Goal: Check status: Check status

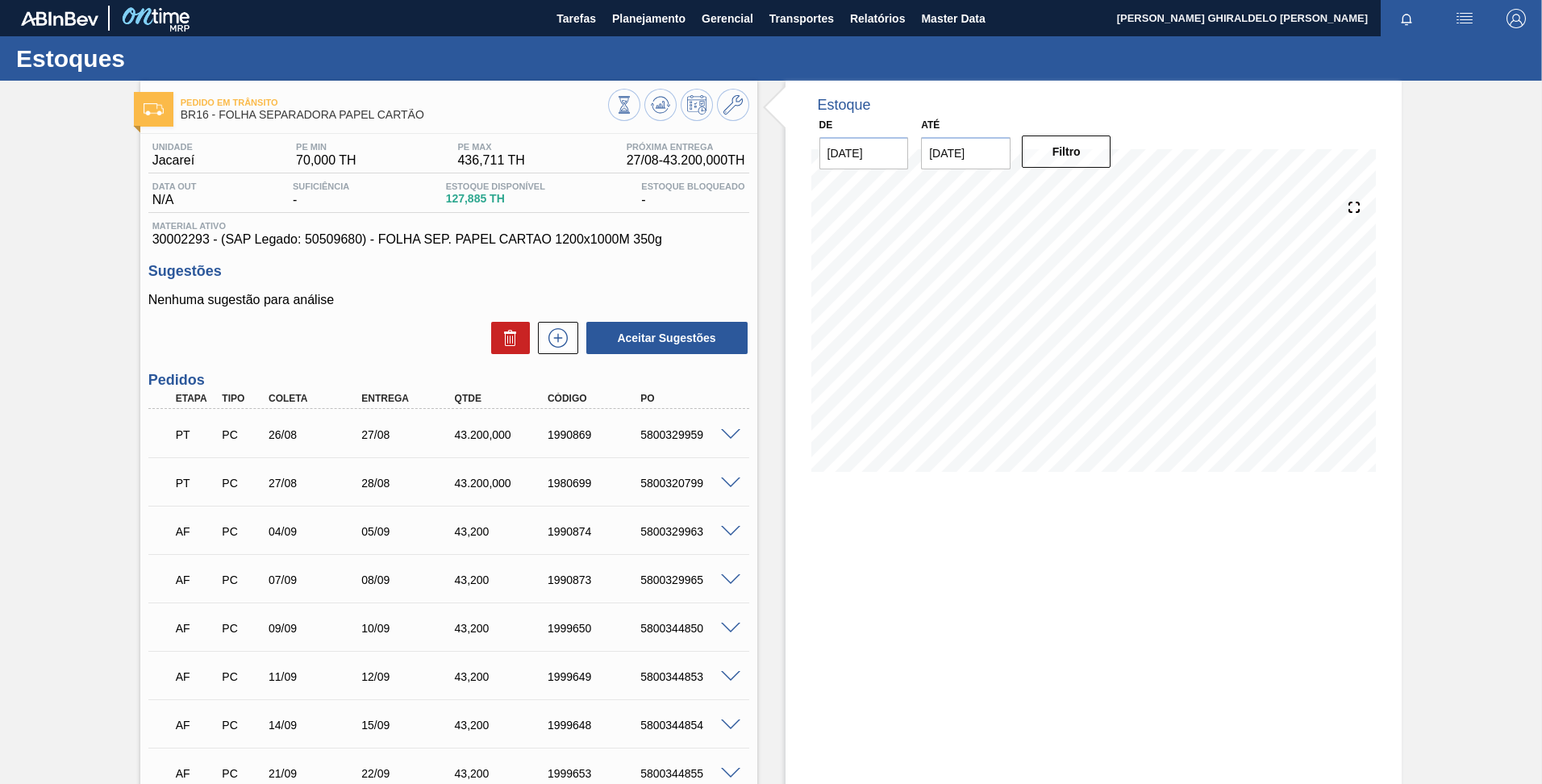
click at [667, 428] on div "5800329959" at bounding box center [688, 434] width 104 height 13
click at [665, 428] on div "5800329959" at bounding box center [688, 434] width 104 height 13
click at [663, 429] on div "5800329959" at bounding box center [688, 434] width 104 height 13
click at [662, 432] on div "5800329959" at bounding box center [688, 434] width 104 height 13
click at [664, 430] on div "5800329959" at bounding box center [688, 434] width 104 height 13
